Goal: Task Accomplishment & Management: Use online tool/utility

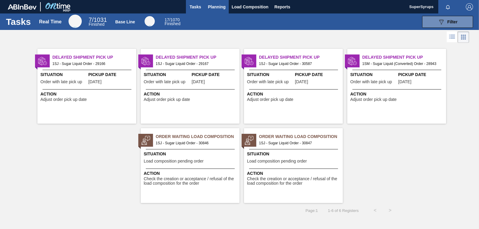
click at [218, 3] on button "Planning" at bounding box center [217, 6] width 24 height 13
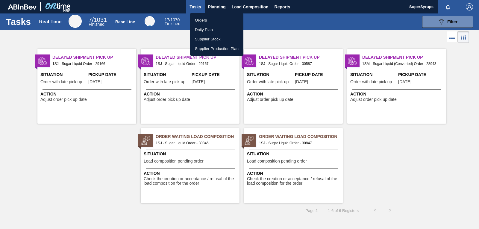
click at [218, 19] on li "Orders" at bounding box center [216, 21] width 53 height 10
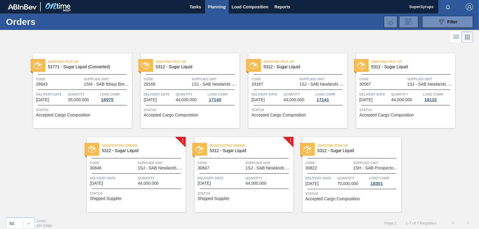
click at [140, 181] on span "44,000.000" at bounding box center [148, 183] width 21 height 4
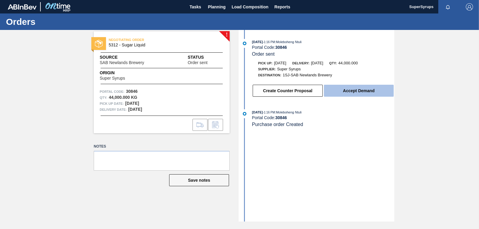
click at [348, 87] on button "Accept Demand" at bounding box center [359, 91] width 70 height 12
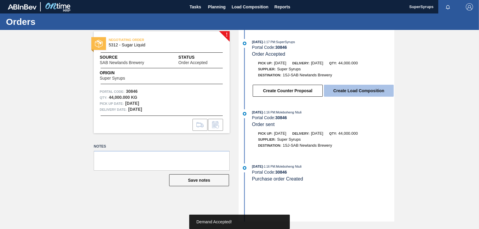
click at [348, 91] on button "Create Load Composition" at bounding box center [359, 91] width 70 height 12
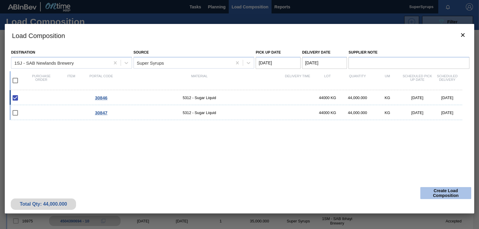
click at [424, 192] on button "Create Load Composition" at bounding box center [445, 193] width 51 height 12
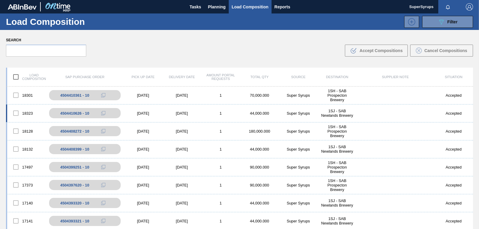
click at [208, 109] on div "18323 4504410626 - 10 [DATE] [DATE] 1 44,000.000 Super Syrups 1SJ - SAB Newland…" at bounding box center [239, 113] width 467 height 18
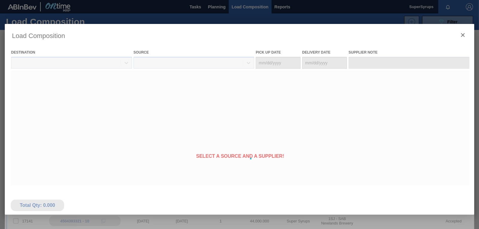
type Date "[DATE]"
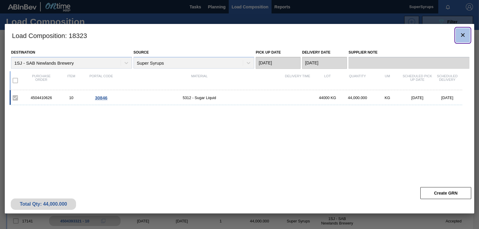
click at [463, 39] on clb-icon "botão de ícone" at bounding box center [462, 35] width 7 height 8
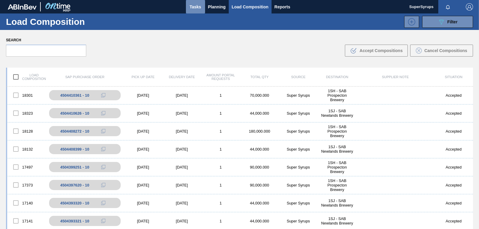
click at [199, 4] on span "Tasks" at bounding box center [195, 6] width 13 height 7
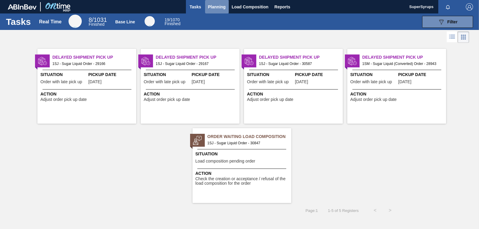
click at [211, 7] on span "Planning" at bounding box center [217, 6] width 18 height 7
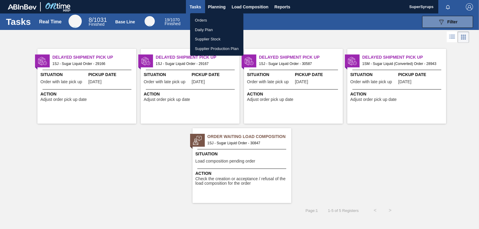
click at [214, 21] on li "Orders" at bounding box center [216, 21] width 53 height 10
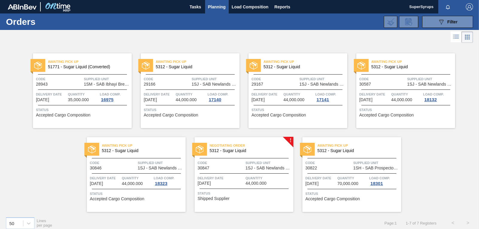
click at [272, 161] on span "Supplied Unit" at bounding box center [269, 163] width 46 height 6
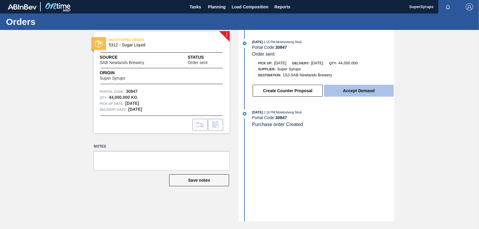
click at [352, 87] on button "Accept Demand" at bounding box center [359, 91] width 70 height 12
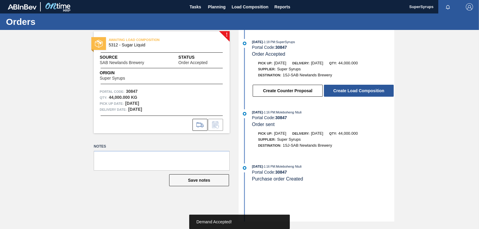
click at [352, 87] on button "Create Load Composition" at bounding box center [359, 91] width 70 height 12
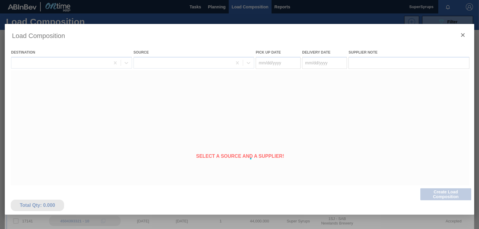
type Date "[DATE]"
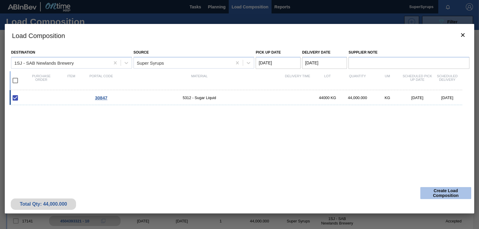
click at [446, 196] on button "Create Load Composition" at bounding box center [445, 193] width 51 height 12
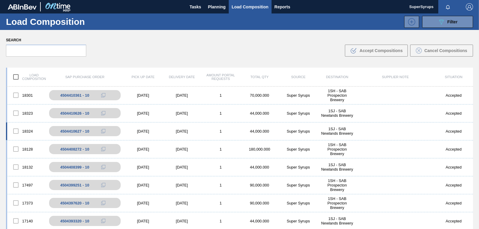
click at [199, 127] on div "18324 4504410627 - 10 [DATE] [DATE] 1 44,000.000 Super Syrups 1SJ - SAB Newland…" at bounding box center [239, 131] width 467 height 18
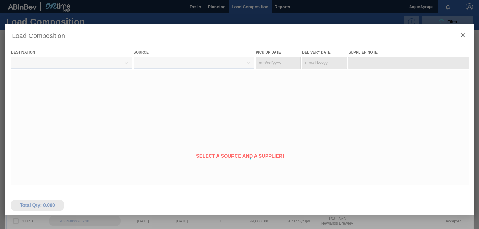
type Date "[DATE]"
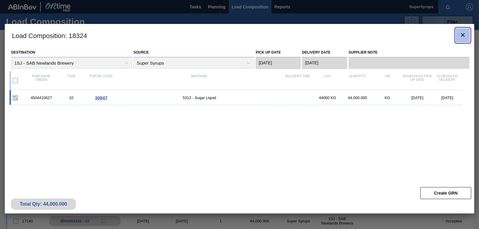
click at [466, 36] on icon "botão de ícone" at bounding box center [462, 34] width 7 height 7
